Goal: Task Accomplishment & Management: Complete application form

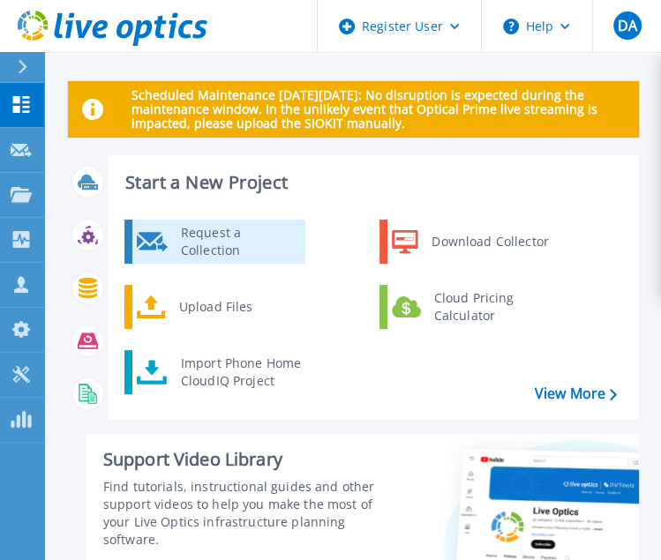
click at [241, 250] on div "Request a Collection" at bounding box center [236, 241] width 129 height 35
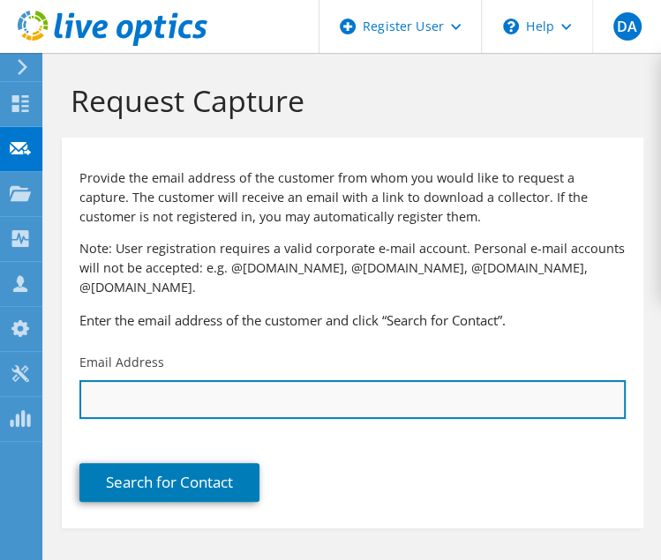
click at [307, 382] on input "text" at bounding box center [352, 399] width 546 height 39
type input "[EMAIL_ADDRESS][PERSON_NAME][DOMAIN_NAME]"
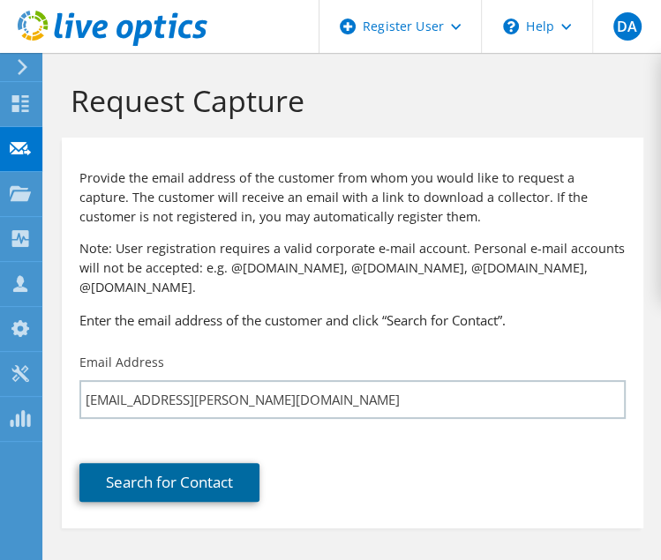
click at [205, 468] on link "Search for Contact" at bounding box center [169, 482] width 180 height 39
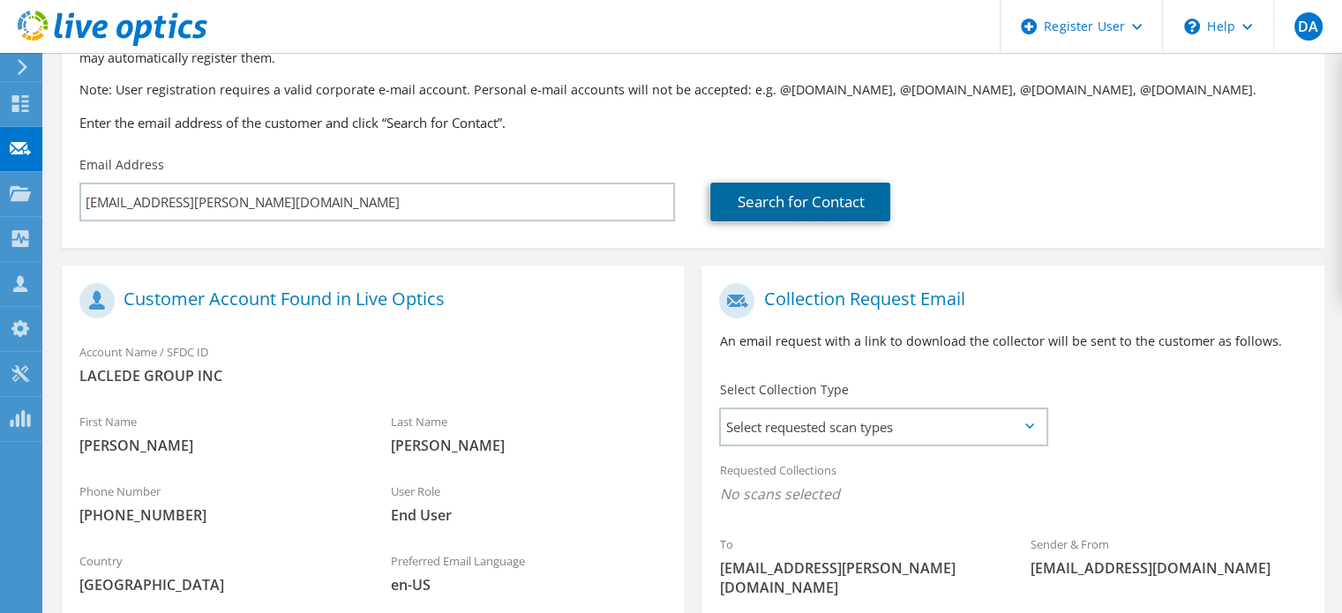
scroll to position [265, 0]
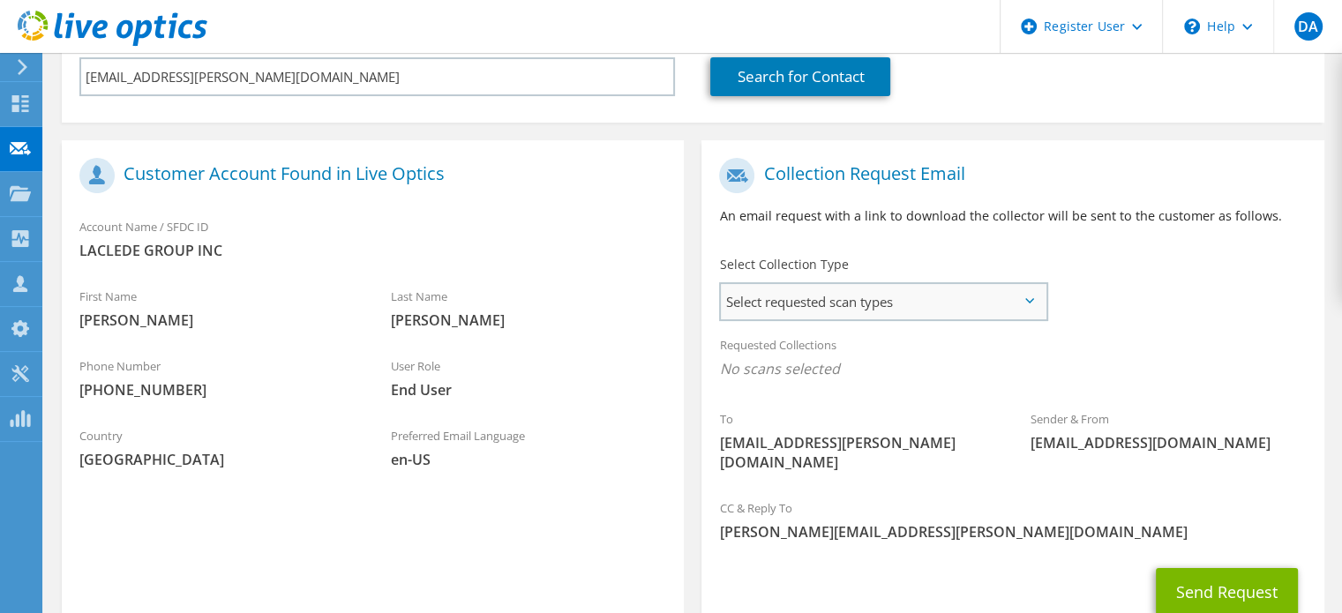
click at [660, 302] on span "Select requested scan types" at bounding box center [883, 301] width 325 height 35
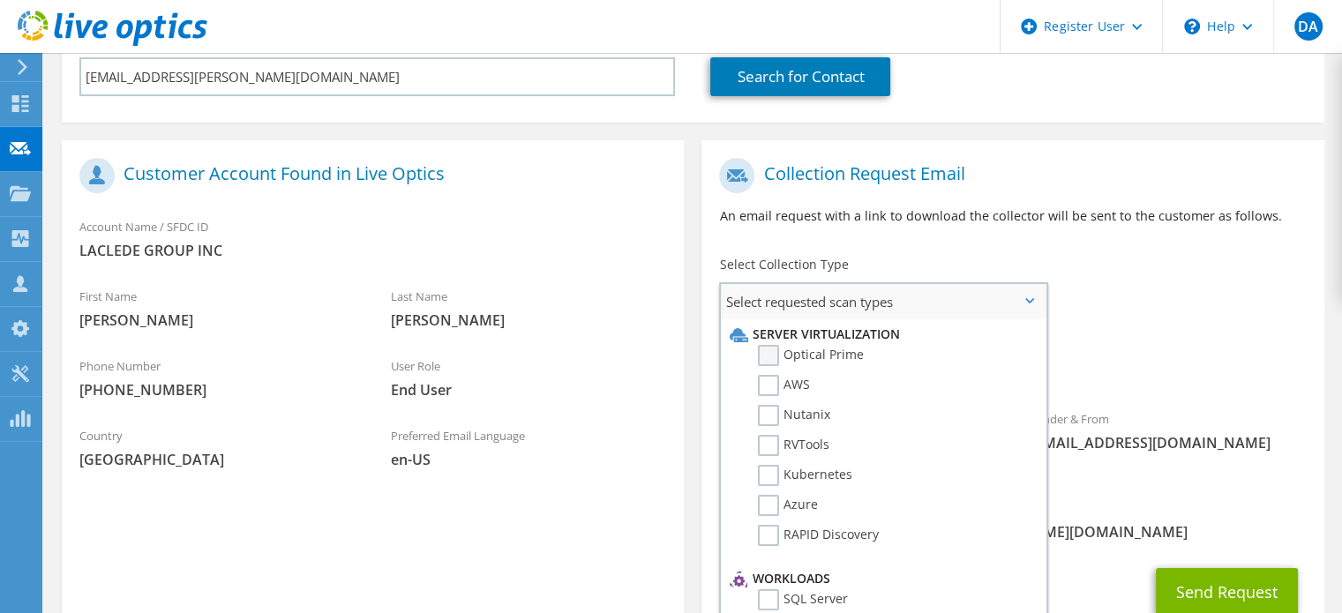
click at [660, 354] on label "Optical Prime" at bounding box center [811, 355] width 106 height 21
click at [0, 0] on input "Optical Prime" at bounding box center [0, 0] width 0 height 0
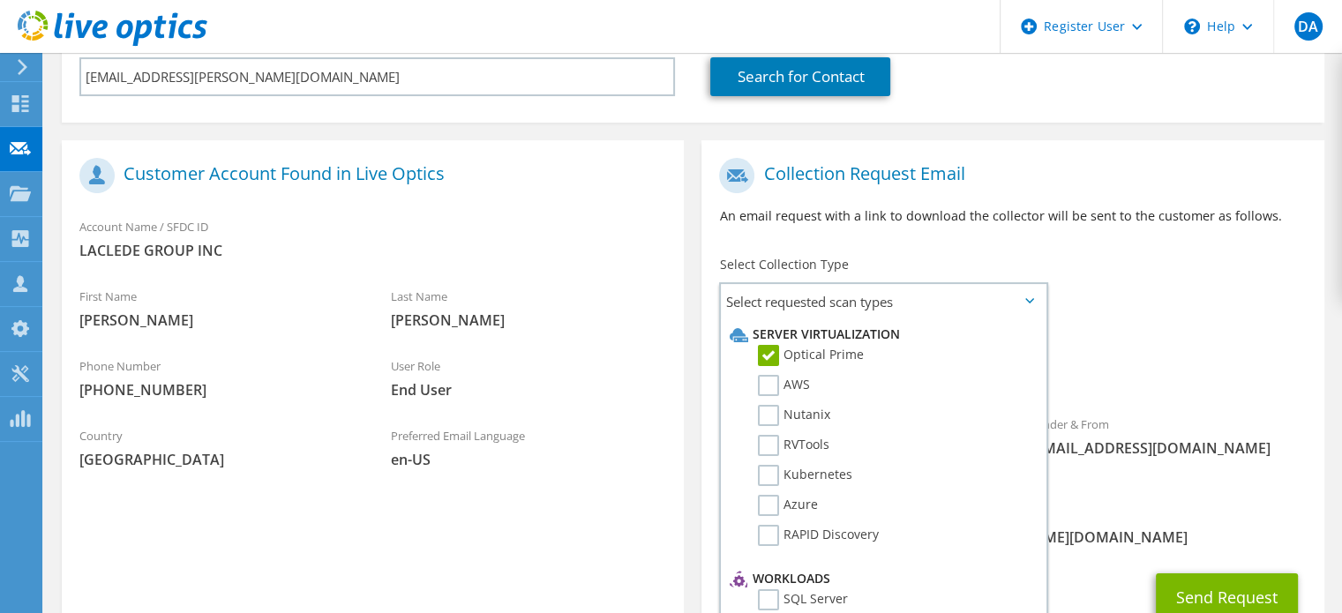
click at [660, 305] on div "To josiah.boyer@spireenergy.com Sender & From liveoptics@liveoptics.com" at bounding box center [1012, 322] width 622 height 346
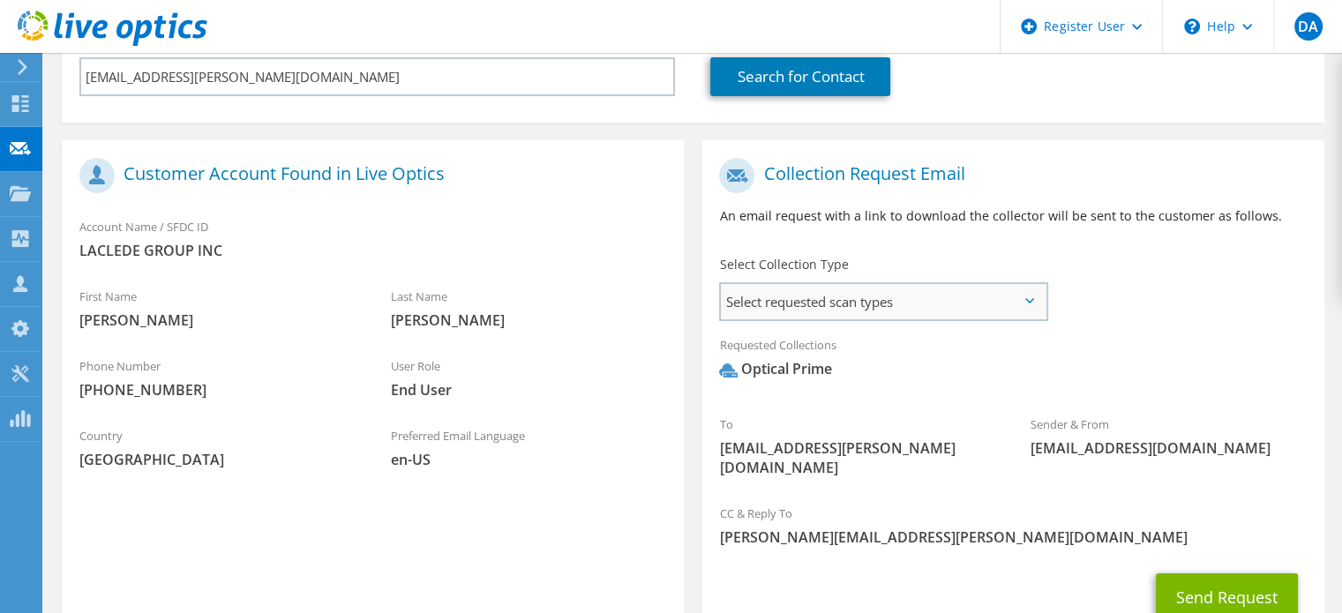
click at [660, 297] on span "Select requested scan types" at bounding box center [883, 301] width 325 height 35
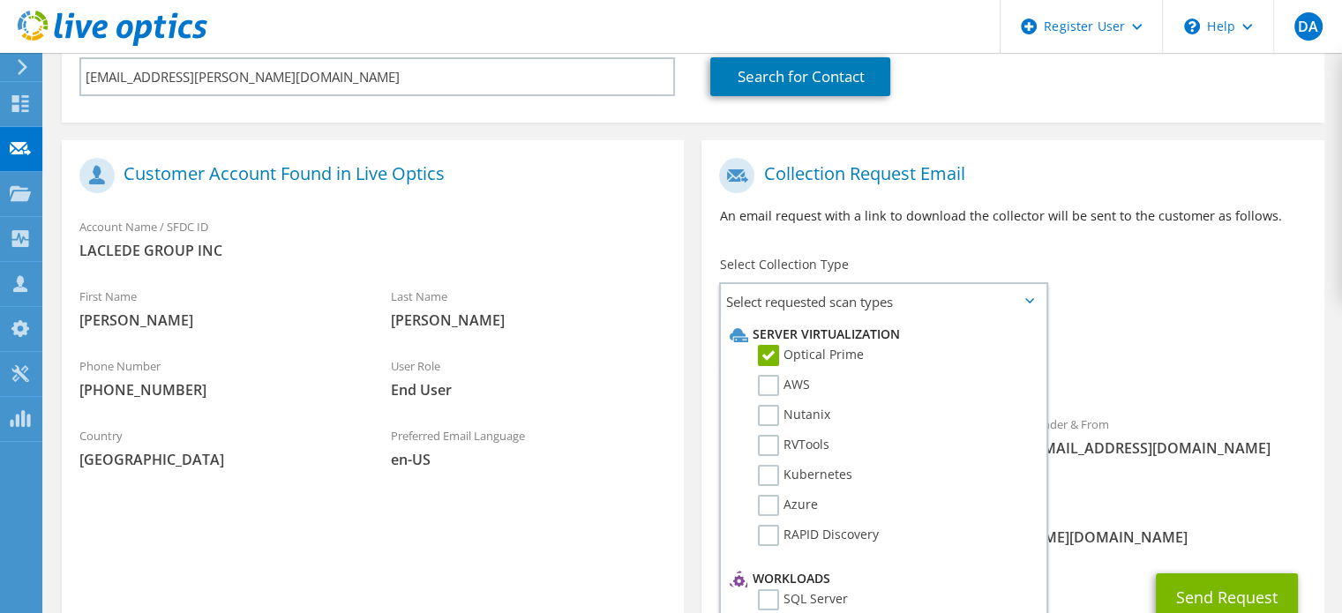
click at [660, 305] on div "To josiah.boyer@spireenergy.com Sender & From liveoptics@liveoptics.com" at bounding box center [1012, 322] width 622 height 346
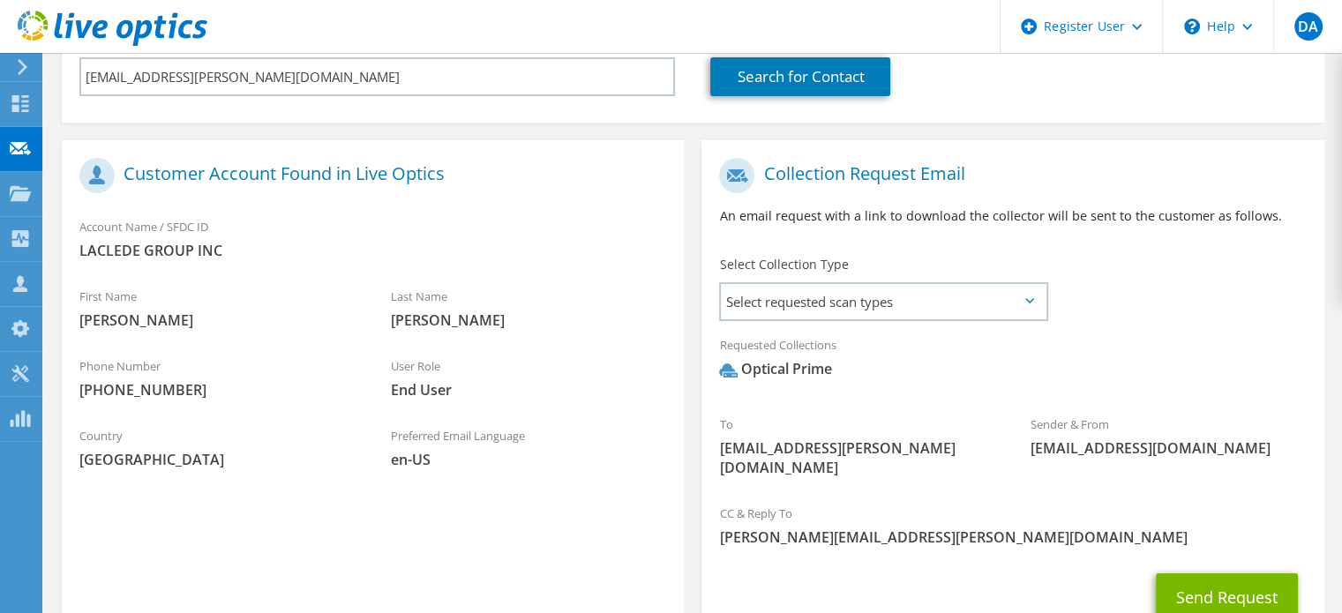
scroll to position [377, 0]
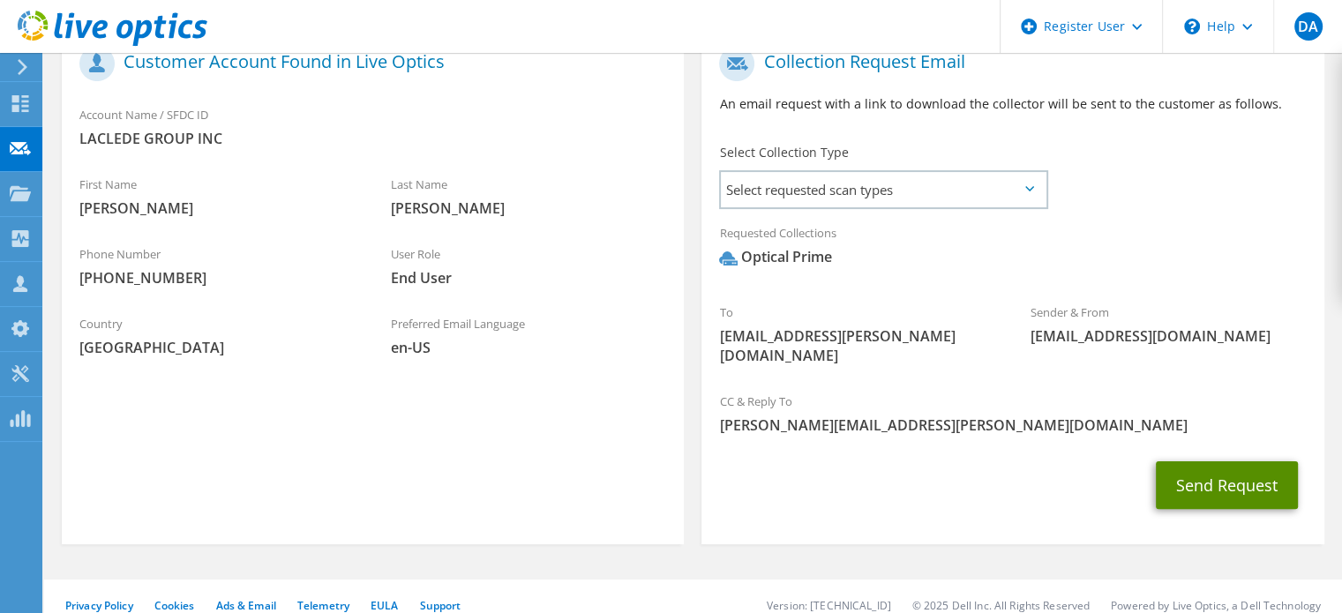
click at [660, 472] on button "Send Request" at bounding box center [1227, 485] width 142 height 48
